Goal: Information Seeking & Learning: Learn about a topic

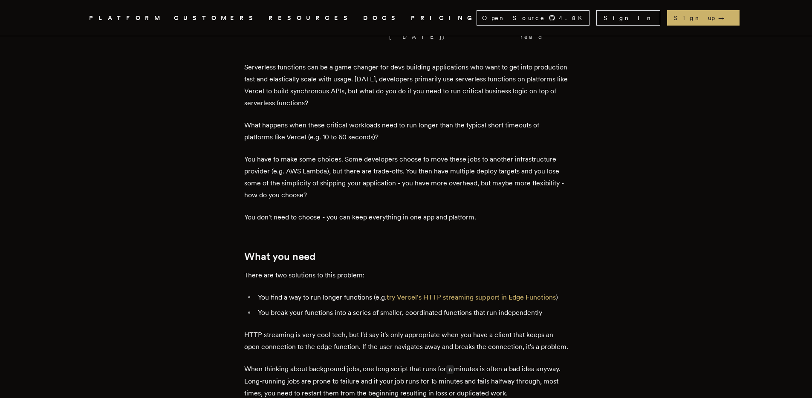
scroll to position [285, 0]
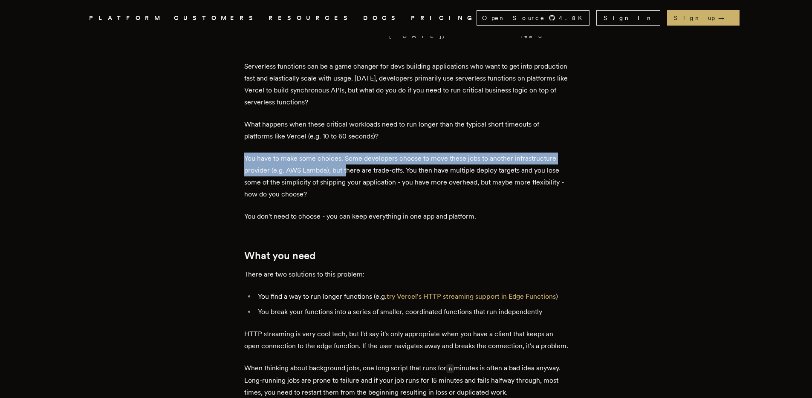
drag, startPoint x: 252, startPoint y: 142, endPoint x: 350, endPoint y: 167, distance: 101.6
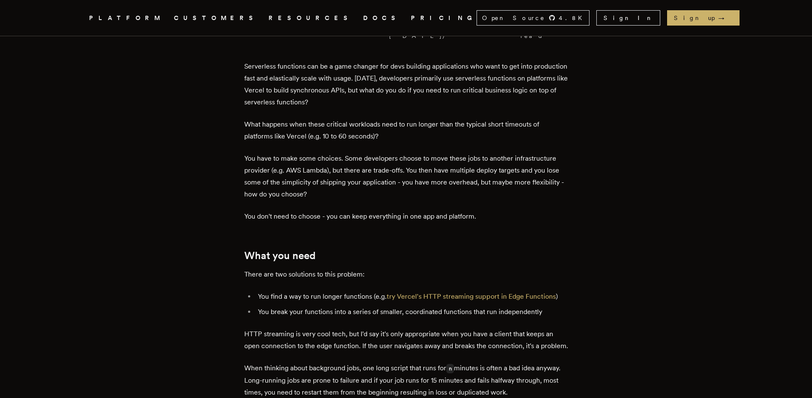
click at [384, 179] on p "You have to make some choices. Some developers choose to move these jobs to ano…" at bounding box center [406, 177] width 324 height 48
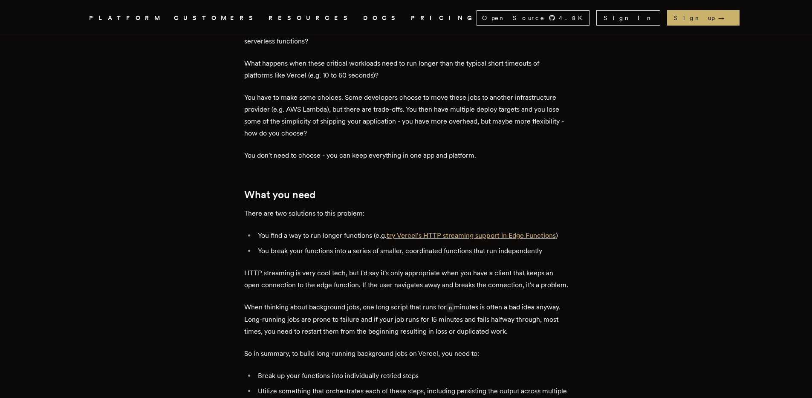
scroll to position [346, 0]
click at [463, 231] on link "try Vercel's HTTP streaming support in Edge Functions" at bounding box center [470, 235] width 169 height 8
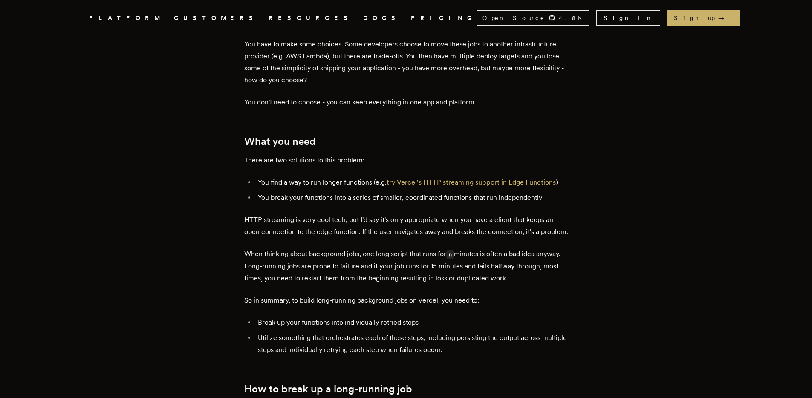
scroll to position [415, 0]
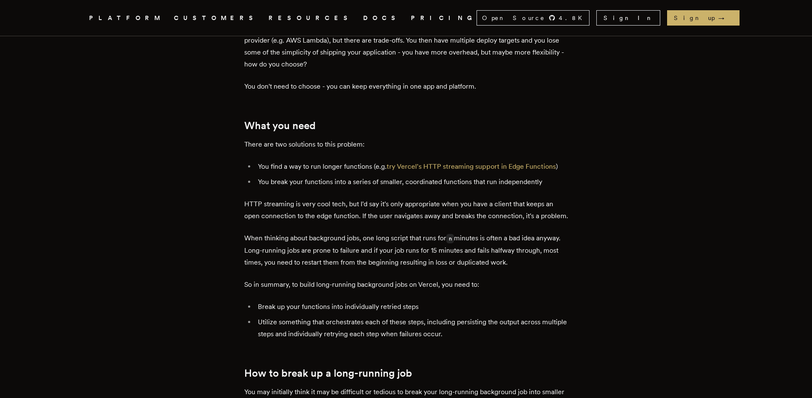
click at [415, 202] on p "HTTP streaming is very cool tech, but I'd say it's only appropriate when you ha…" at bounding box center [406, 210] width 324 height 24
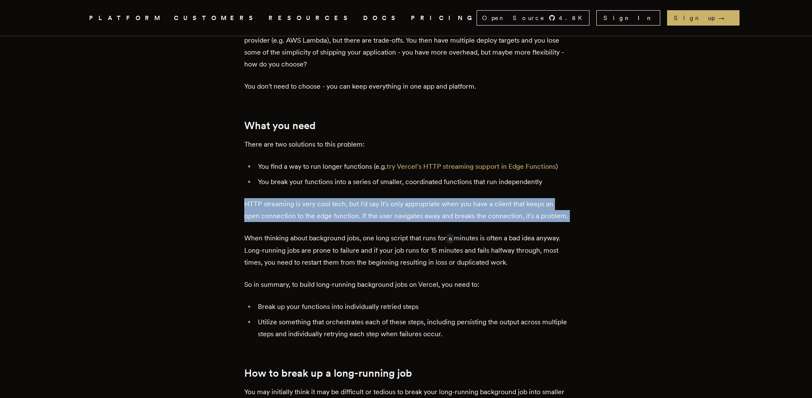
click at [415, 202] on p "HTTP streaming is very cool tech, but I'd say it's only appropriate when you ha…" at bounding box center [406, 210] width 324 height 24
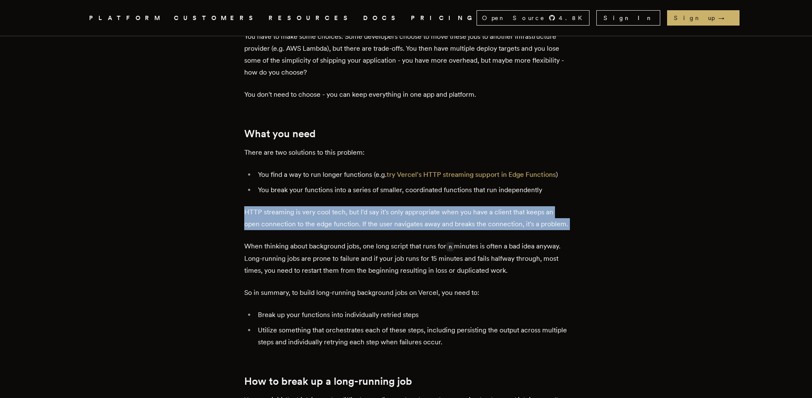
scroll to position [395, 0]
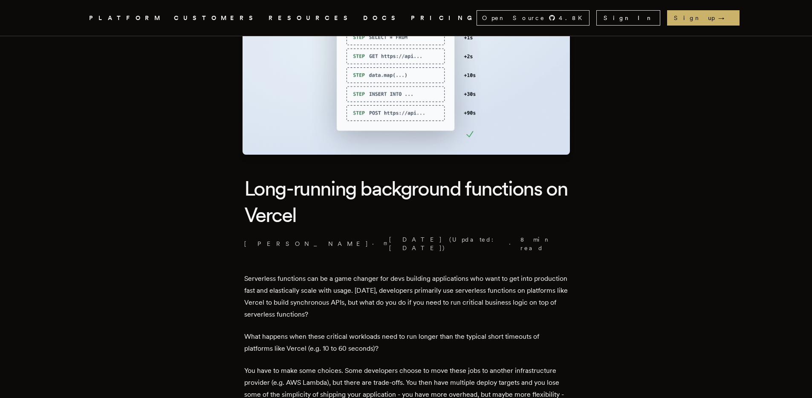
scroll to position [0, 0]
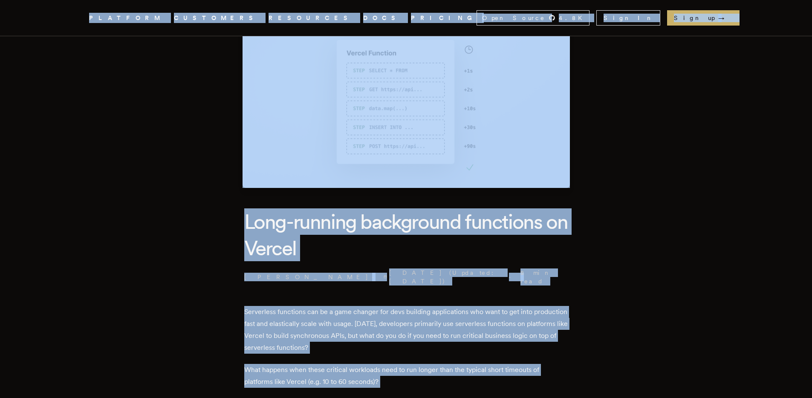
scroll to position [75, 0]
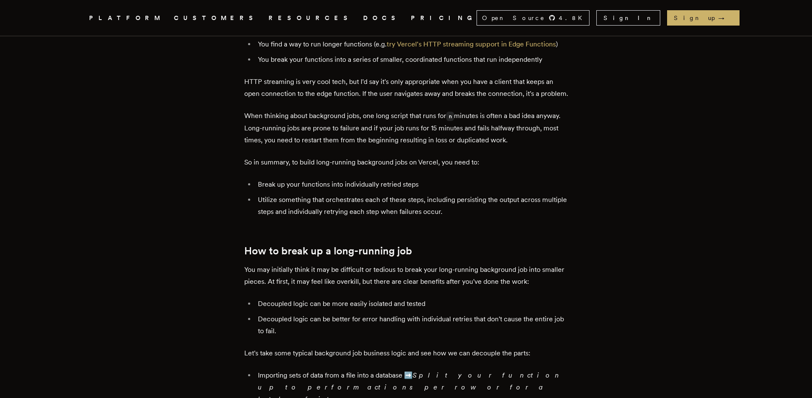
scroll to position [590, 0]
